Goal: Complete application form

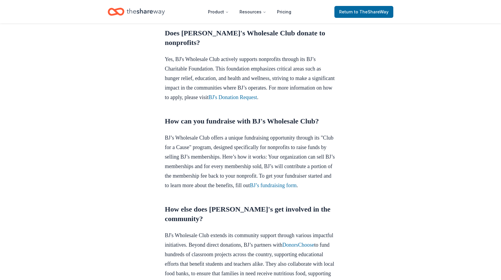
scroll to position [249, 0]
click at [257, 100] on link "BJ's Donation Request" at bounding box center [233, 97] width 48 height 6
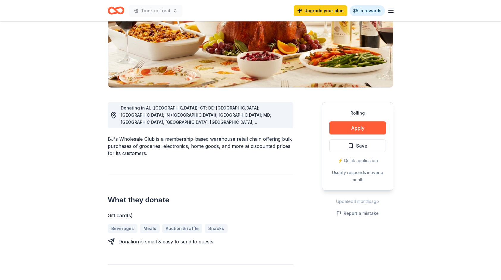
scroll to position [92, 0]
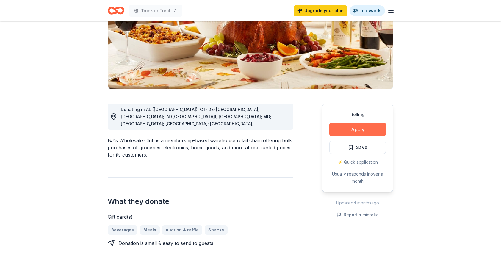
click at [359, 130] on button "Apply" at bounding box center [357, 129] width 57 height 13
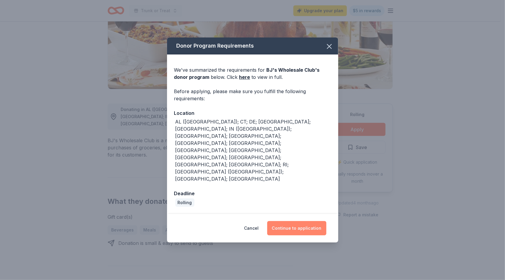
click at [302, 221] on button "Continue to application" at bounding box center [296, 228] width 59 height 14
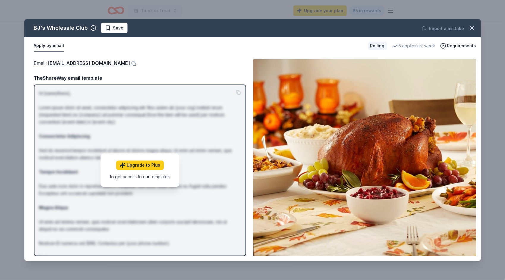
click at [130, 64] on button at bounding box center [133, 63] width 6 height 5
click at [471, 27] on icon "button" at bounding box center [472, 28] width 8 height 8
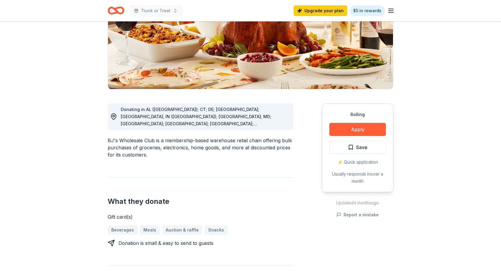
click at [391, 10] on icon "button" at bounding box center [390, 10] width 7 height 7
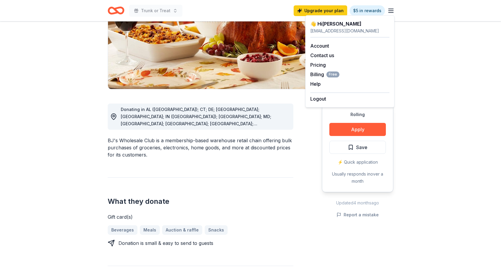
click at [115, 12] on icon "Home" at bounding box center [113, 10] width 9 height 6
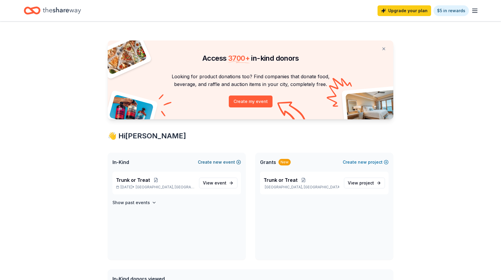
click at [222, 163] on span "new" at bounding box center [217, 162] width 9 height 7
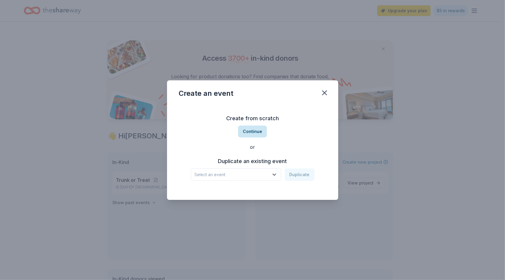
click at [257, 132] on button "Continue" at bounding box center [252, 132] width 29 height 12
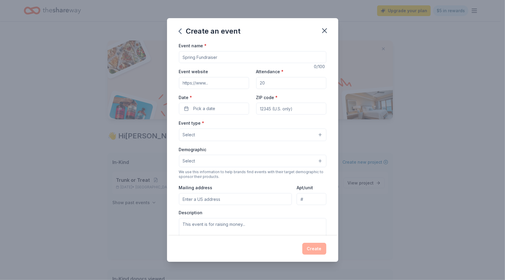
click at [224, 57] on input "Event name *" at bounding box center [253, 57] width 148 height 12
type input "[PERSON_NAME]"
click at [212, 82] on input "Event website" at bounding box center [214, 83] width 70 height 12
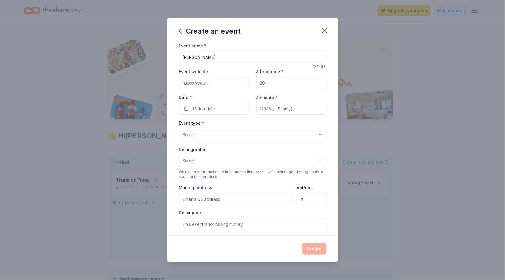
type input "https://maxeywg.givebacks.com/"
type input "300"
type input "34787"
type input "602 E. Story Road"
click at [272, 82] on input "300" at bounding box center [291, 83] width 70 height 12
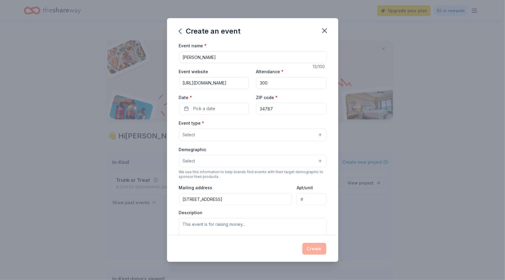
click at [272, 82] on input "300" at bounding box center [291, 83] width 70 height 12
type input "80"
click at [242, 94] on div "Date * Pick a date" at bounding box center [214, 104] width 70 height 21
click at [214, 108] on span "Pick a date" at bounding box center [205, 108] width 22 height 7
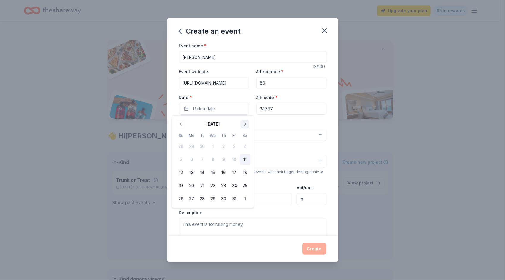
click at [245, 122] on button "Go to next month" at bounding box center [245, 124] width 8 height 8
click at [188, 188] on button "22" at bounding box center [191, 185] width 11 height 11
click at [236, 185] on button "26" at bounding box center [234, 185] width 11 height 11
click at [195, 171] on button "15" at bounding box center [191, 172] width 11 height 11
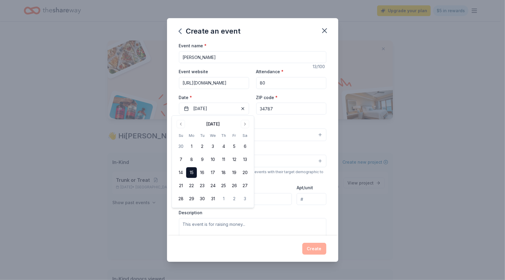
click at [241, 95] on label "Date *" at bounding box center [214, 98] width 70 height 6
click at [241, 103] on button "12/15/2025" at bounding box center [214, 109] width 70 height 12
click at [271, 124] on div "Event type * Select" at bounding box center [253, 130] width 148 height 22
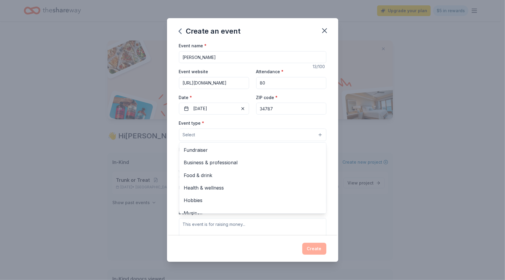
click at [247, 133] on button "Select" at bounding box center [253, 135] width 148 height 12
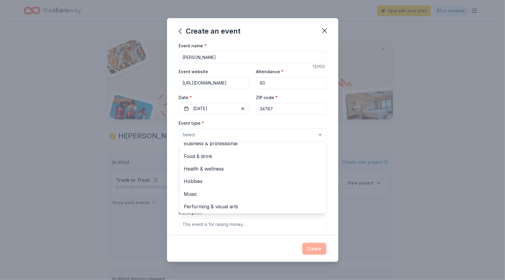
scroll to position [20, 0]
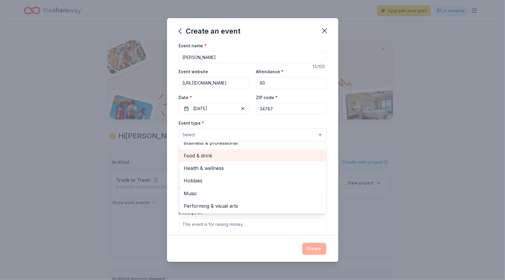
click at [205, 150] on div "Food & drink" at bounding box center [252, 155] width 147 height 12
click at [221, 155] on span "Business & professional" at bounding box center [252, 156] width 137 height 8
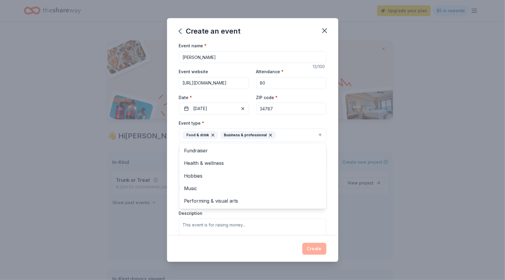
click at [239, 122] on div "Event type * Food & drink Business & professional Fundraiser Health & wellness …" at bounding box center [253, 130] width 148 height 22
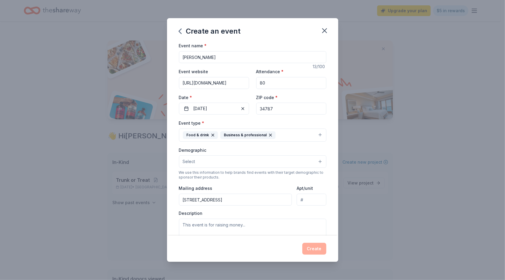
click at [204, 161] on button "Select" at bounding box center [253, 161] width 148 height 12
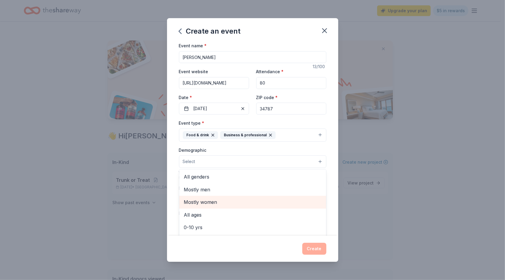
click at [208, 203] on span "Mostly women" at bounding box center [252, 202] width 137 height 8
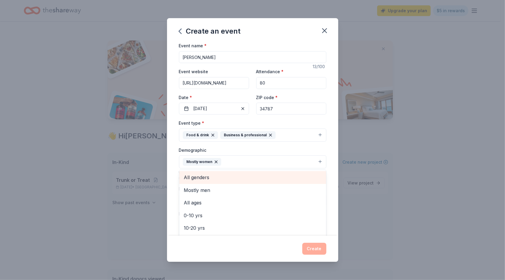
click at [215, 176] on span "All genders" at bounding box center [252, 177] width 137 height 8
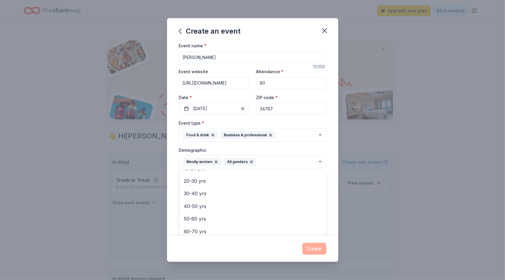
scroll to position [62, 0]
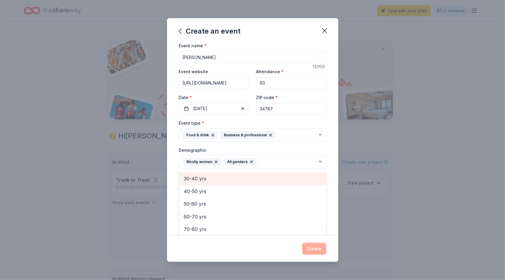
click at [199, 175] on span "30-40 yrs" at bounding box center [252, 179] width 137 height 8
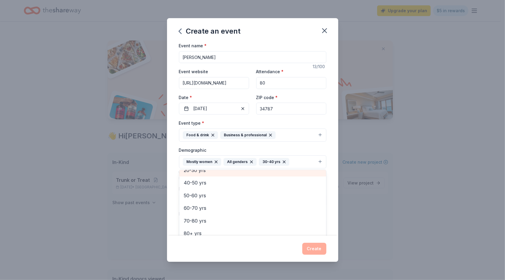
scroll to position [57, 0]
click at [235, 147] on div "Demographic Mostly women All genders 30-40 yrs Mostly men All ages 0-10 yrs 10-…" at bounding box center [253, 157] width 148 height 22
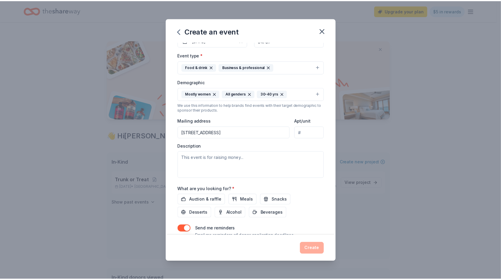
scroll to position [90, 0]
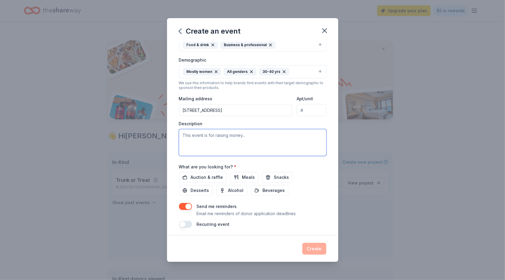
click at [231, 136] on textarea at bounding box center [253, 142] width 148 height 27
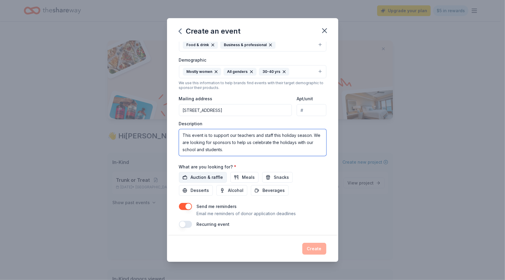
type textarea "This event is to support our teachers and staff this holiday season. We are loo…"
click at [209, 177] on span "Auction & raffle" at bounding box center [207, 177] width 32 height 7
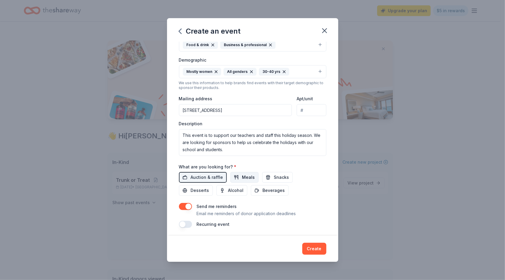
click at [242, 176] on span "Meals" at bounding box center [248, 177] width 13 height 7
click at [270, 176] on button "Snacks" at bounding box center [277, 177] width 31 height 11
click at [269, 192] on span "Beverages" at bounding box center [274, 190] width 22 height 7
click at [198, 187] on span "Desserts" at bounding box center [200, 190] width 18 height 7
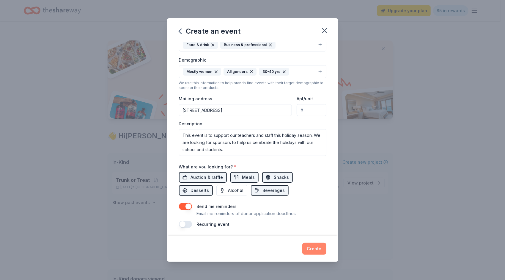
click at [316, 249] on button "Create" at bounding box center [315, 249] width 24 height 12
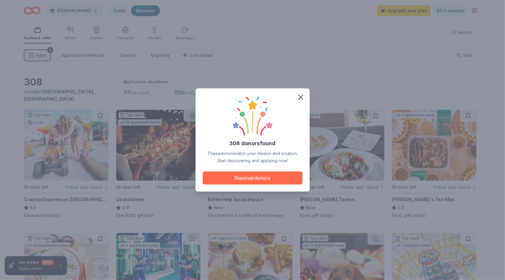
click at [262, 181] on button "Discover donors" at bounding box center [253, 177] width 100 height 13
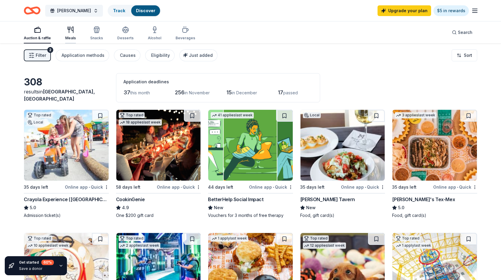
click at [71, 32] on icon "button" at bounding box center [70, 29] width 7 height 7
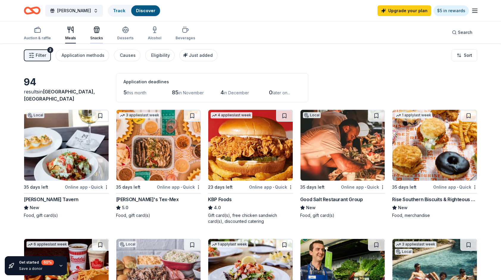
click at [95, 35] on div "Snacks" at bounding box center [96, 33] width 13 height 14
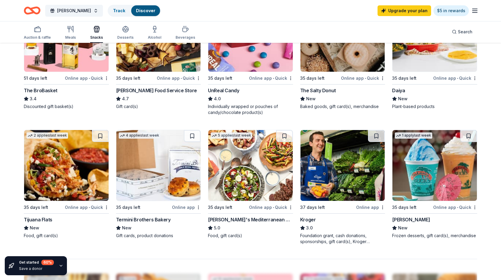
scroll to position [381, 0]
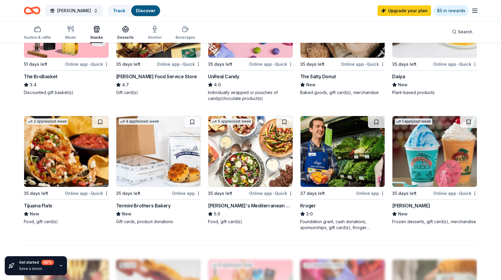
click at [126, 29] on icon "button" at bounding box center [125, 29] width 7 height 7
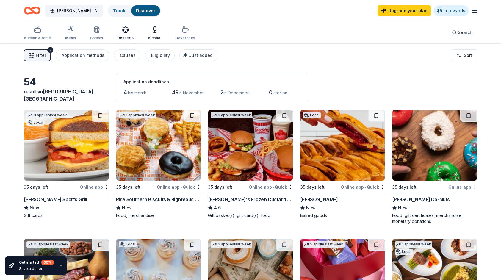
click at [155, 33] on div "Alcohol" at bounding box center [154, 33] width 13 height 14
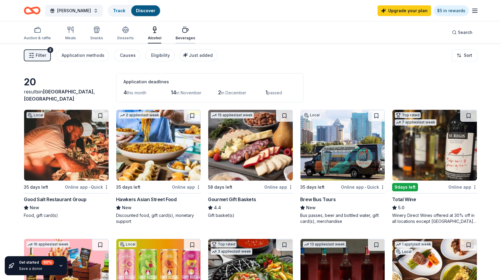
click at [183, 32] on icon "button" at bounding box center [186, 31] width 6 height 4
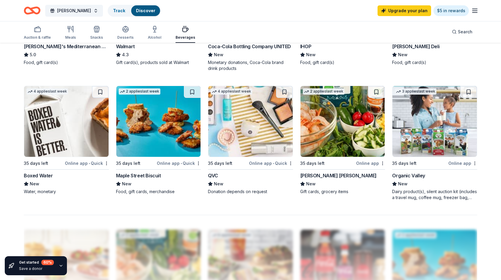
scroll to position [412, 0]
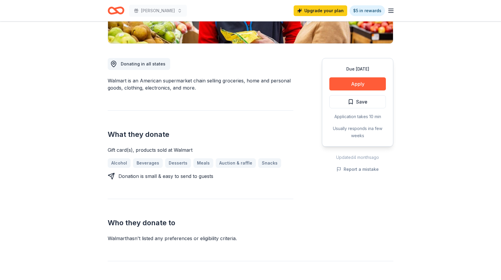
scroll to position [136, 0]
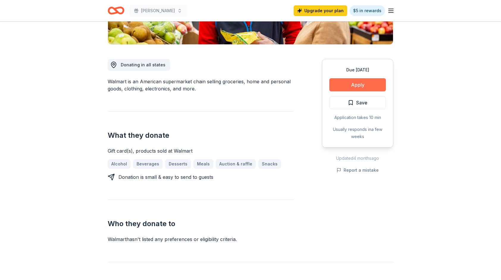
click at [353, 90] on button "Apply" at bounding box center [357, 84] width 57 height 13
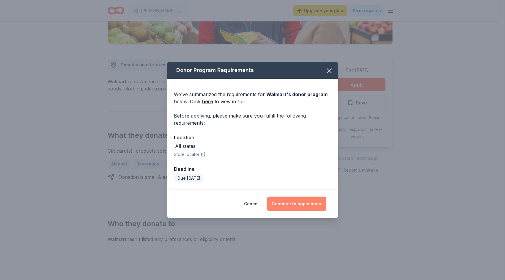
click at [296, 207] on button "Continue to application" at bounding box center [296, 204] width 59 height 14
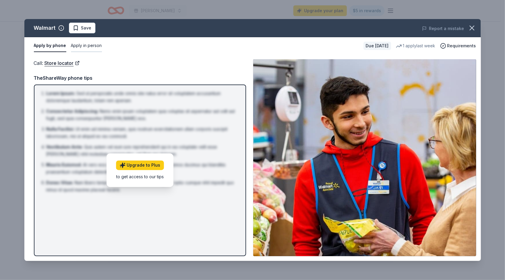
click at [89, 46] on button "Apply in person" at bounding box center [86, 46] width 31 height 12
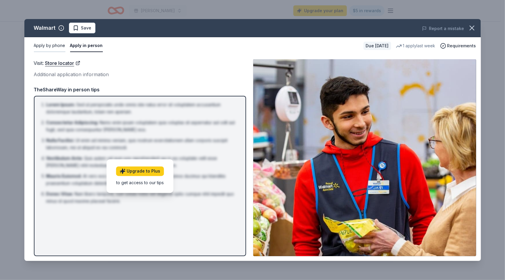
click at [51, 45] on button "Apply by phone" at bounding box center [50, 46] width 32 height 12
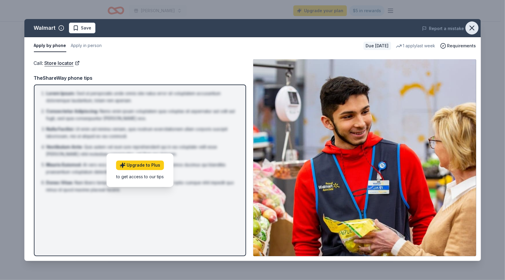
click at [477, 28] on button "button" at bounding box center [472, 27] width 13 height 13
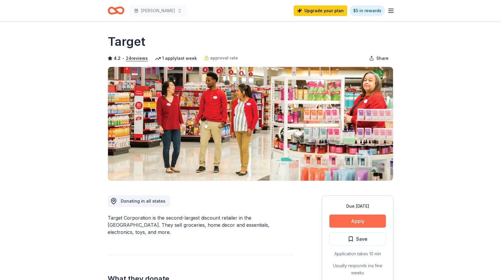
click at [359, 217] on button "Apply" at bounding box center [357, 220] width 57 height 13
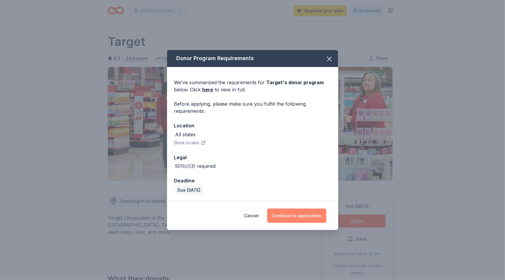
click at [298, 216] on button "Continue to application" at bounding box center [296, 216] width 59 height 14
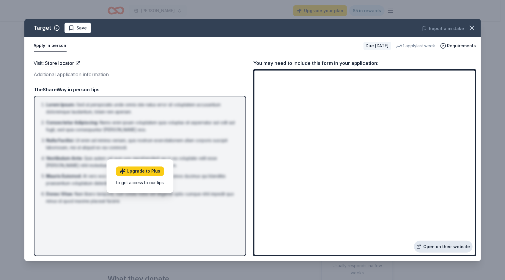
click at [440, 250] on link "Open on their website" at bounding box center [443, 247] width 59 height 12
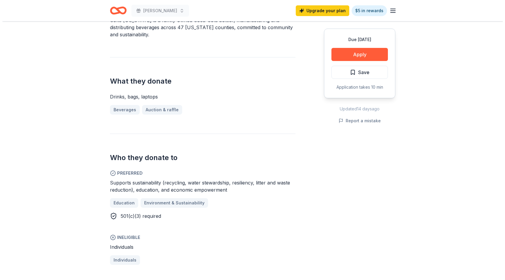
scroll to position [158, 0]
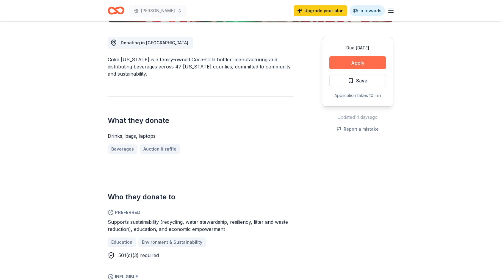
click at [361, 63] on button "Apply" at bounding box center [357, 62] width 57 height 13
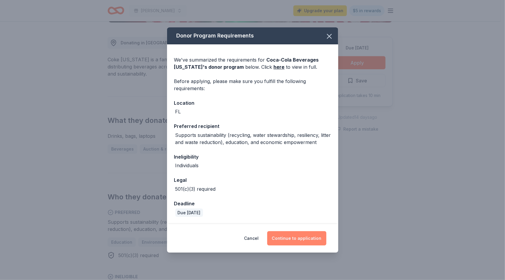
click at [302, 237] on button "Continue to application" at bounding box center [296, 238] width 59 height 14
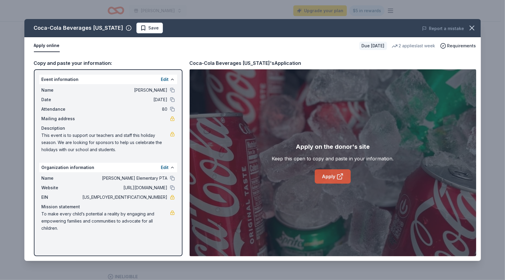
click at [340, 177] on icon at bounding box center [340, 176] width 7 height 7
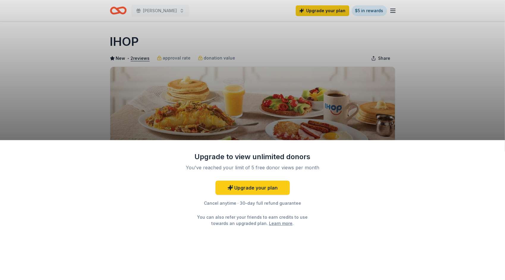
click at [437, 114] on div "Upgrade to view unlimited donors You've reached your limit of 5 free donor view…" at bounding box center [252, 140] width 505 height 280
